Goal: Find contact information: Find contact information

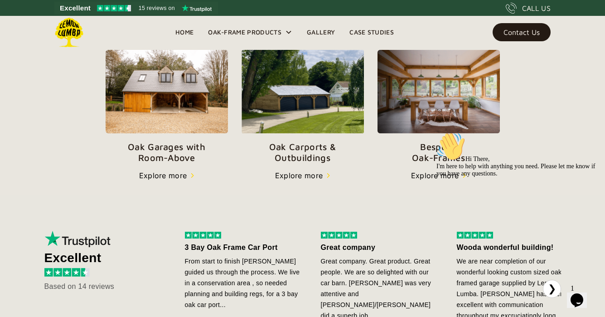
scroll to position [329, 0]
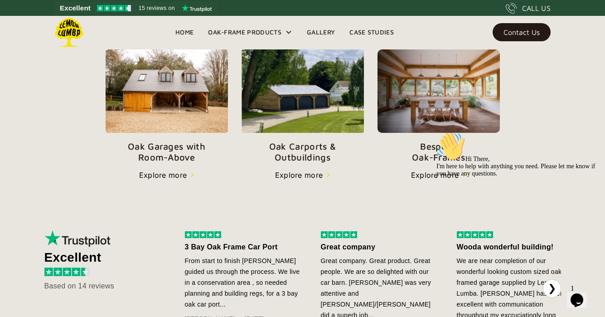
click at [451, 79] on img at bounding box center [438, 91] width 122 height 84
click at [433, 174] on iframe at bounding box center [514, 202] width 163 height 148
click at [435, 101] on img at bounding box center [438, 91] width 122 height 84
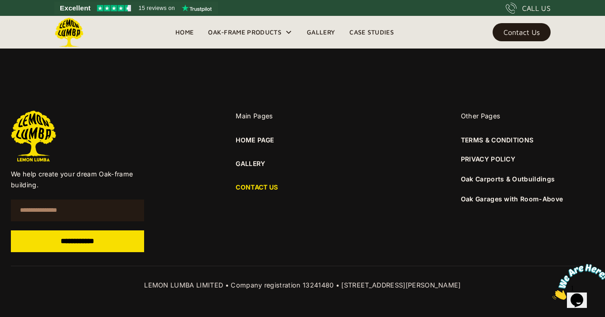
scroll to position [679, 0]
